Goal: Information Seeking & Learning: Learn about a topic

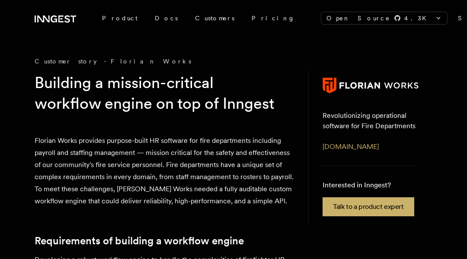
scroll to position [246, 0]
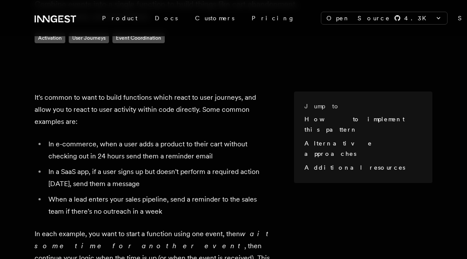
scroll to position [422, 0]
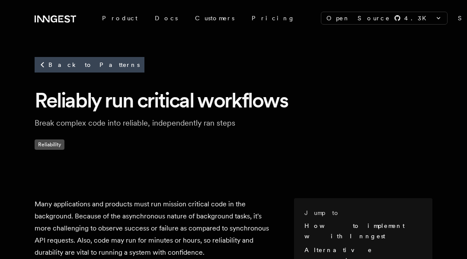
scroll to position [7, 0]
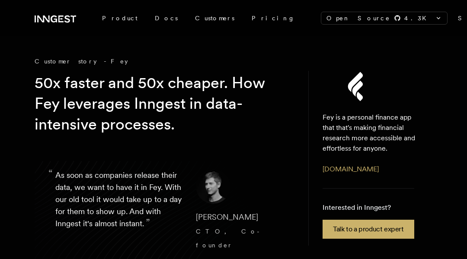
scroll to position [673, 0]
